Goal: Task Accomplishment & Management: Use online tool/utility

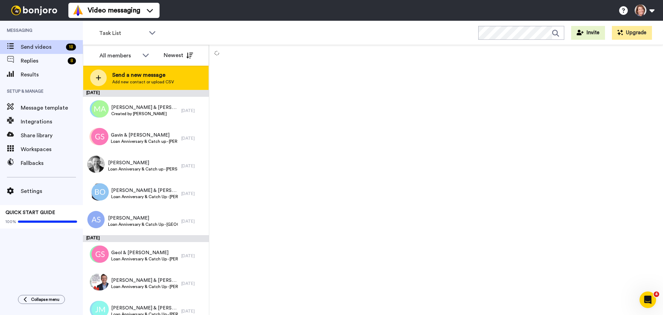
click at [159, 77] on span "Send a new message" at bounding box center [143, 75] width 62 height 8
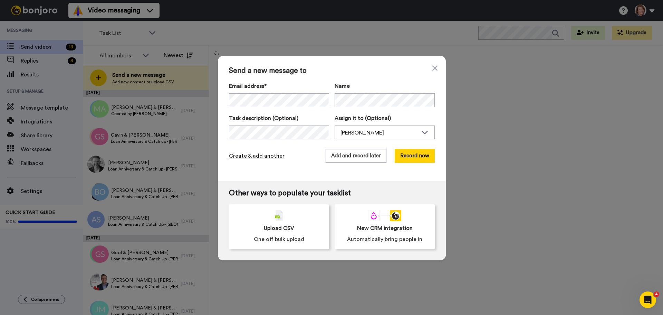
click at [262, 157] on span "Create & add another" at bounding box center [257, 156] width 56 height 8
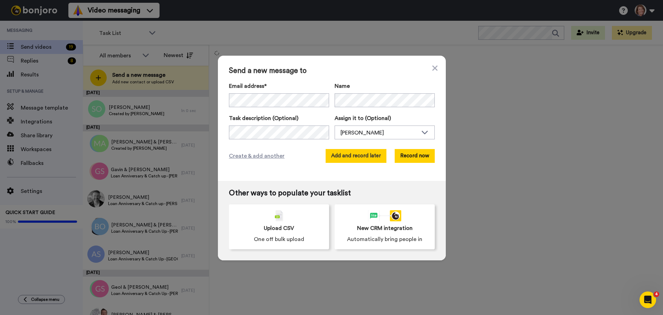
click at [361, 154] on button "Add and record later" at bounding box center [356, 156] width 61 height 14
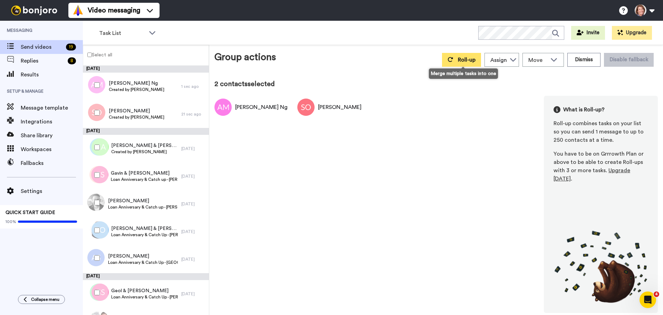
click at [470, 58] on span "Roll-up" at bounding box center [467, 60] width 18 height 6
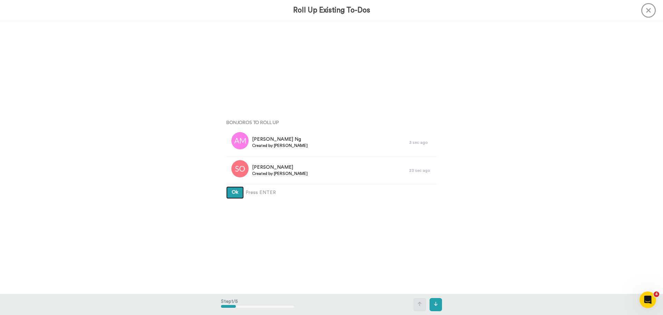
click at [226, 186] on button "Ok" at bounding box center [235, 192] width 18 height 12
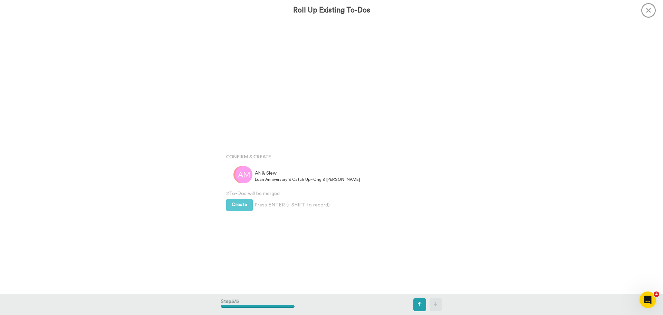
scroll to position [1091, 0]
